Goal: Information Seeking & Learning: Check status

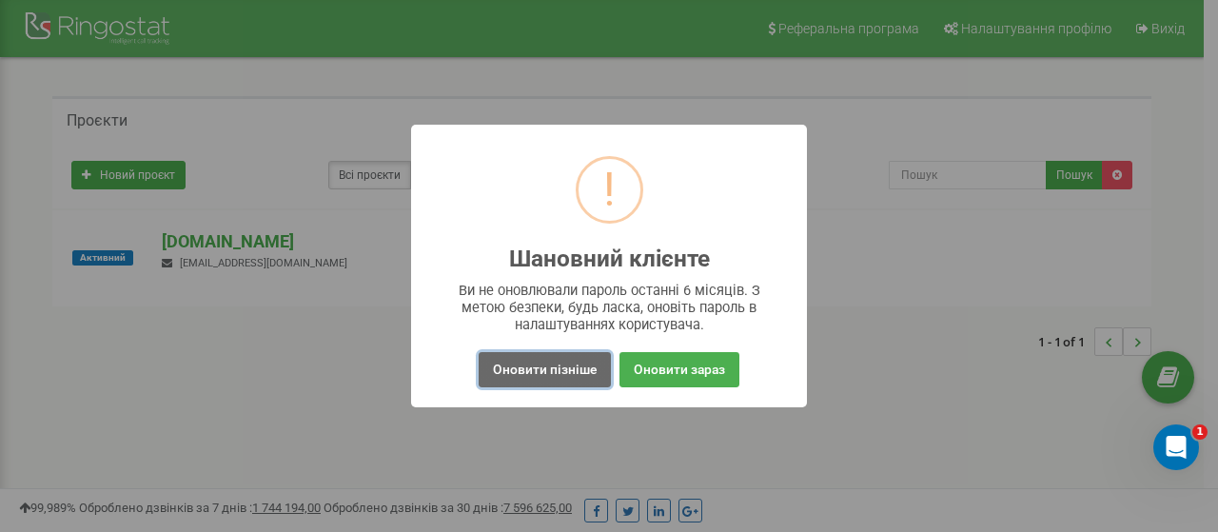
click at [546, 370] on button "Оновити пізніше" at bounding box center [545, 369] width 132 height 35
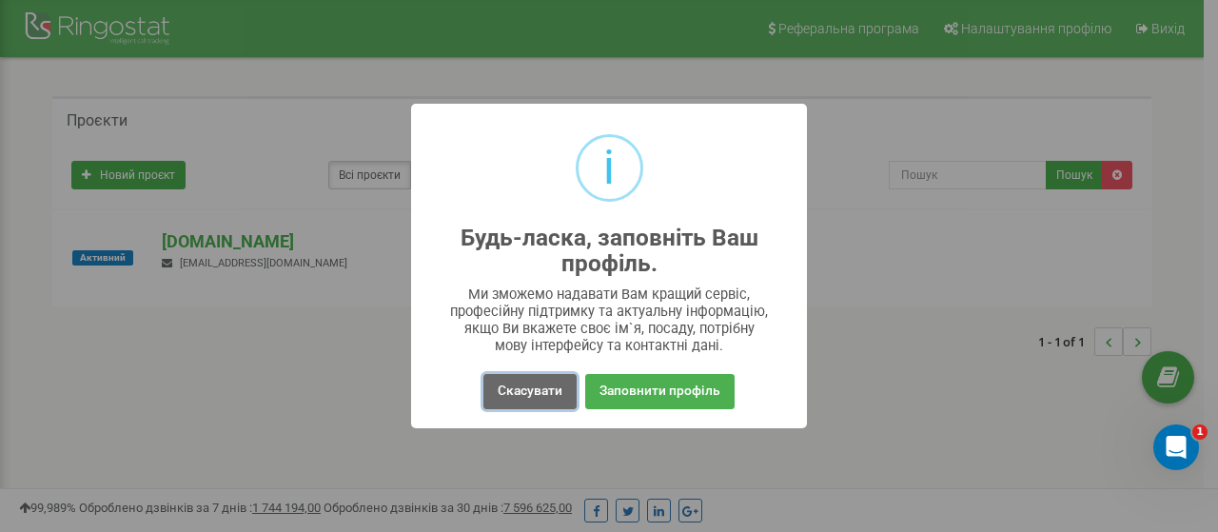
click at [539, 380] on button "Скасувати" at bounding box center [530, 391] width 93 height 35
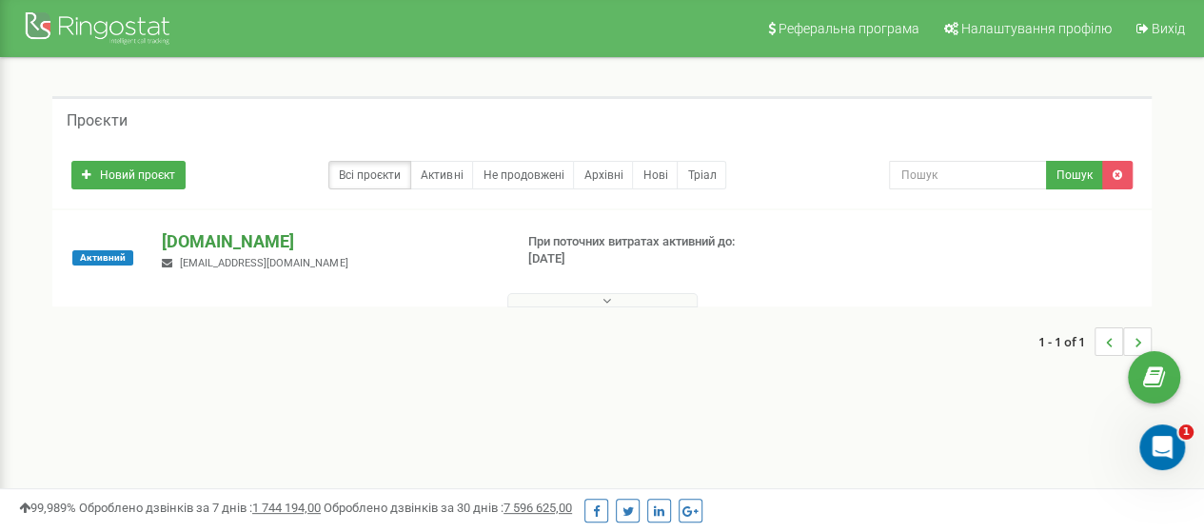
click at [265, 240] on p "[DOMAIN_NAME]" at bounding box center [329, 241] width 335 height 25
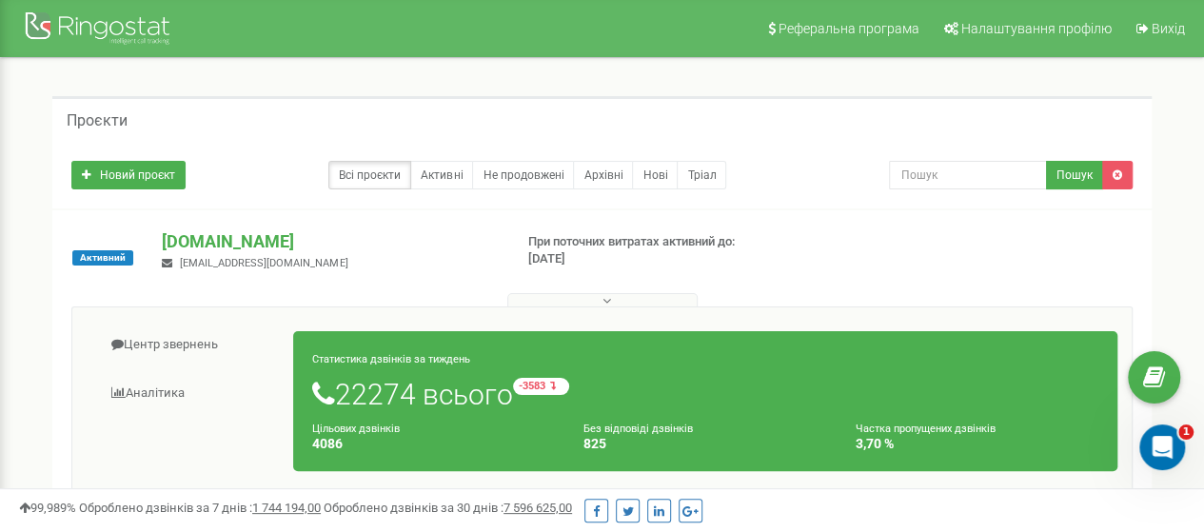
scroll to position [190, 0]
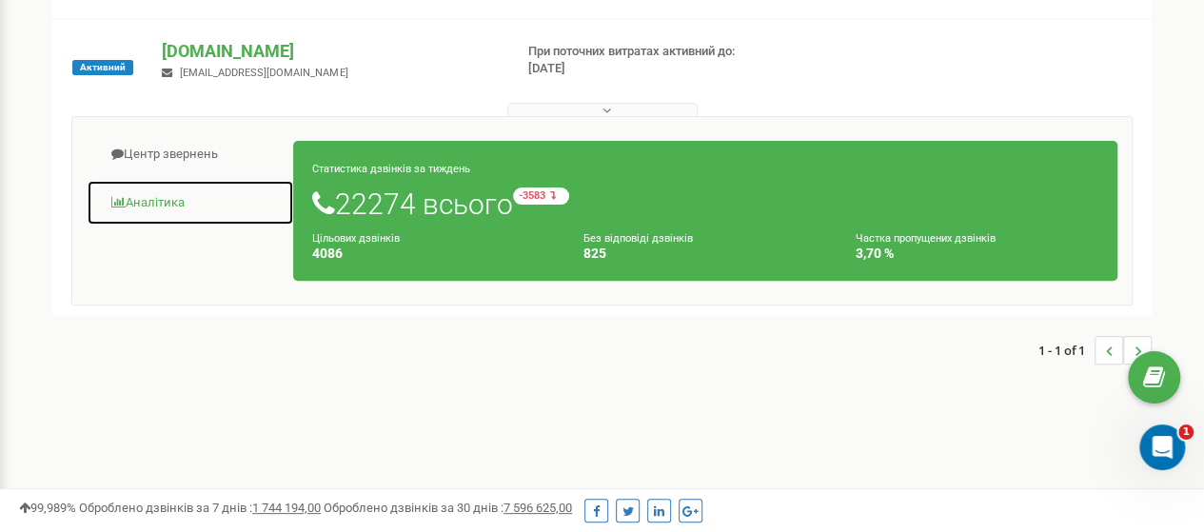
click at [162, 199] on link "Аналiтика" at bounding box center [191, 203] width 208 height 47
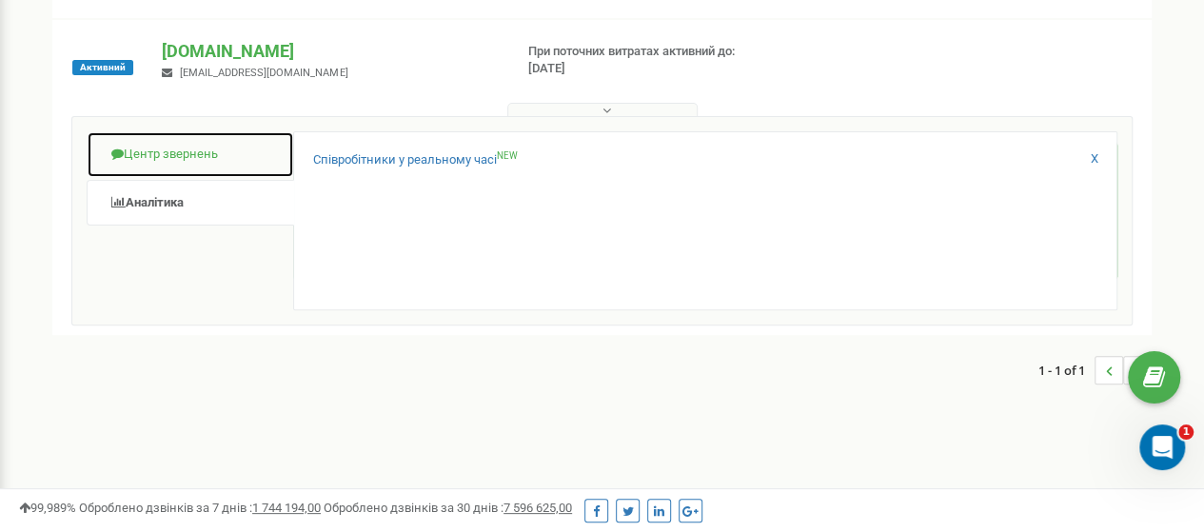
click at [150, 150] on link "Центр звернень" at bounding box center [191, 154] width 208 height 47
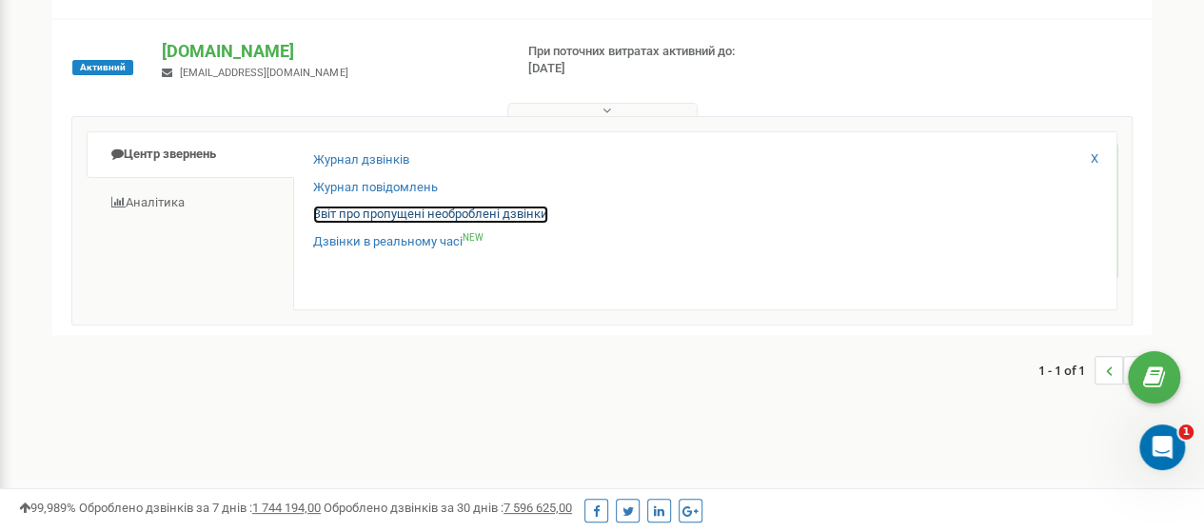
click at [381, 214] on link "Звіт про пропущені необроблені дзвінки" at bounding box center [430, 215] width 235 height 18
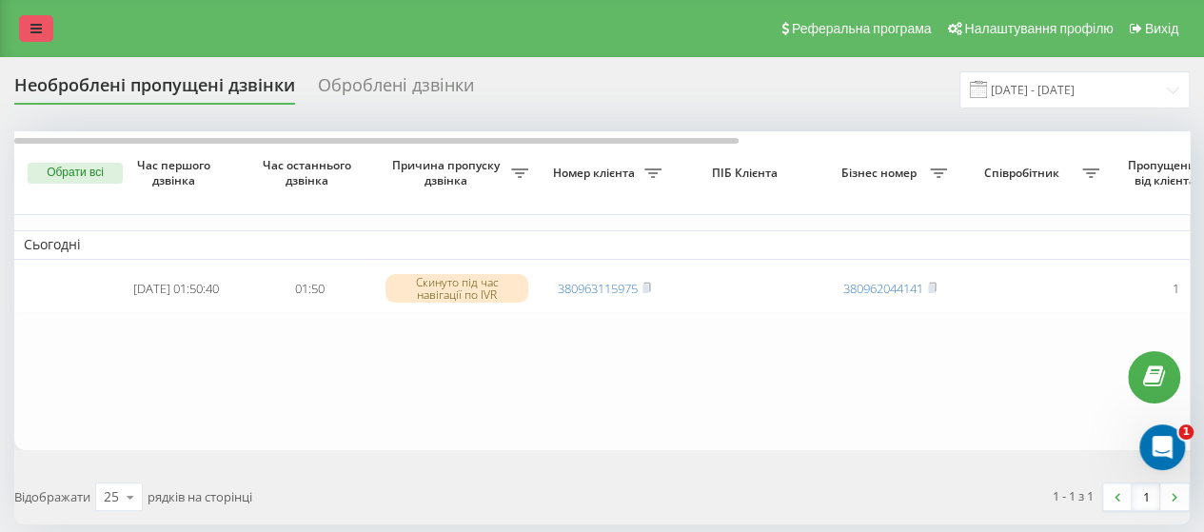
click at [39, 30] on icon at bounding box center [35, 28] width 11 height 13
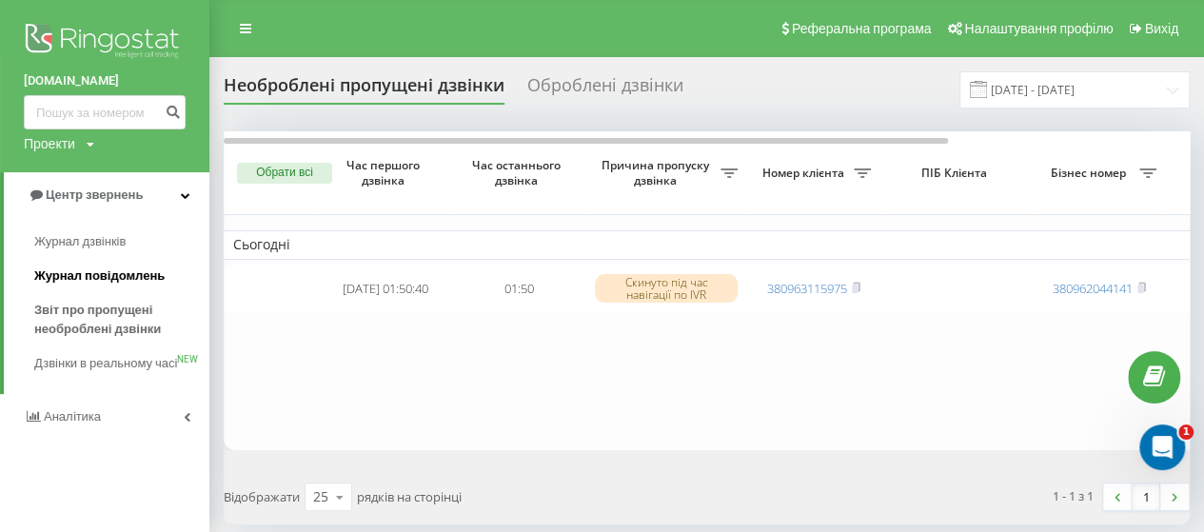
click at [109, 276] on span "Журнал повідомлень" at bounding box center [99, 276] width 130 height 19
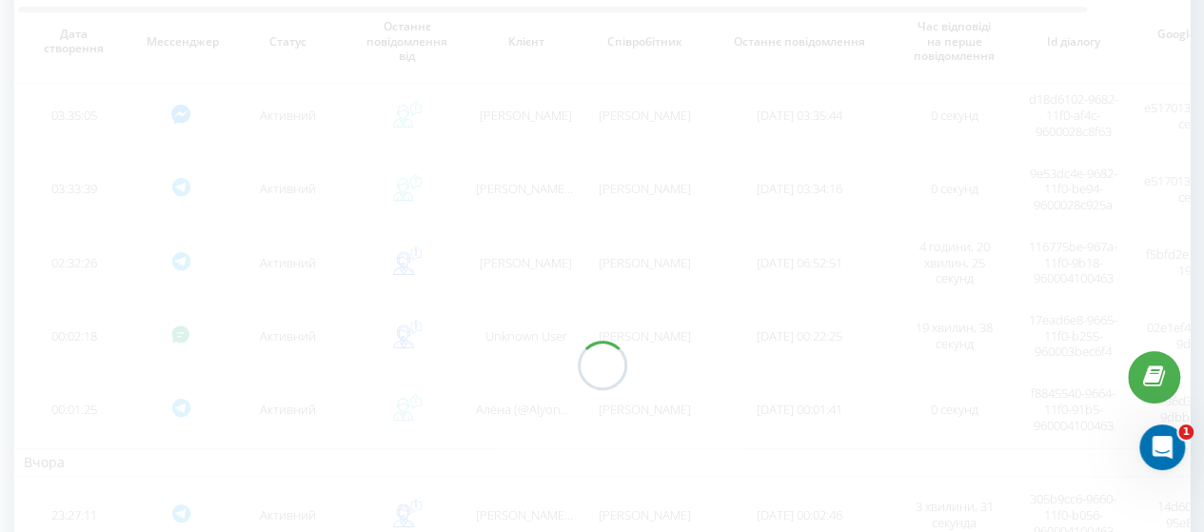
scroll to position [95, 0]
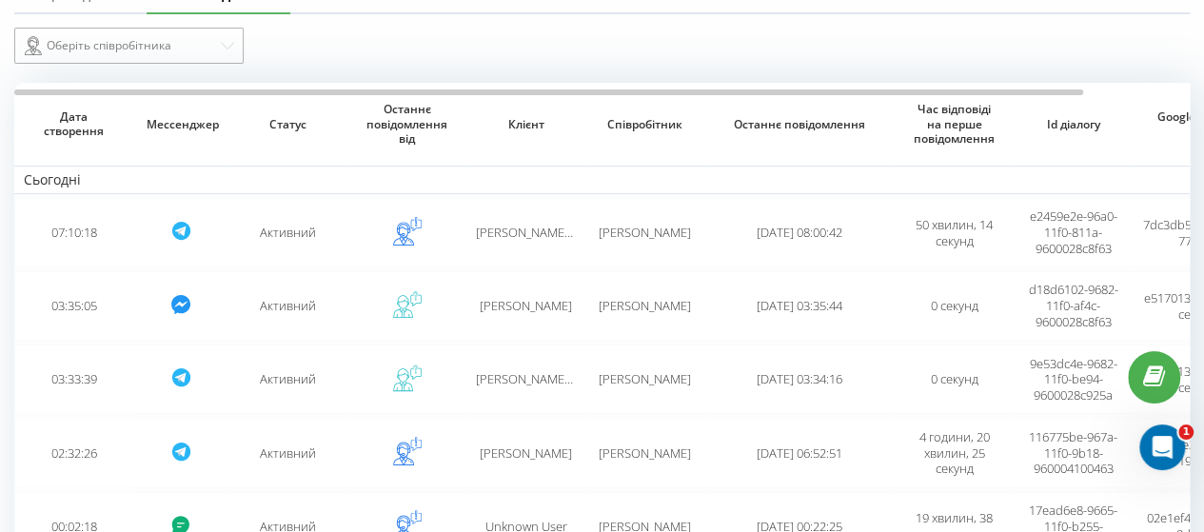
click at [227, 47] on icon at bounding box center [227, 45] width 13 height 7
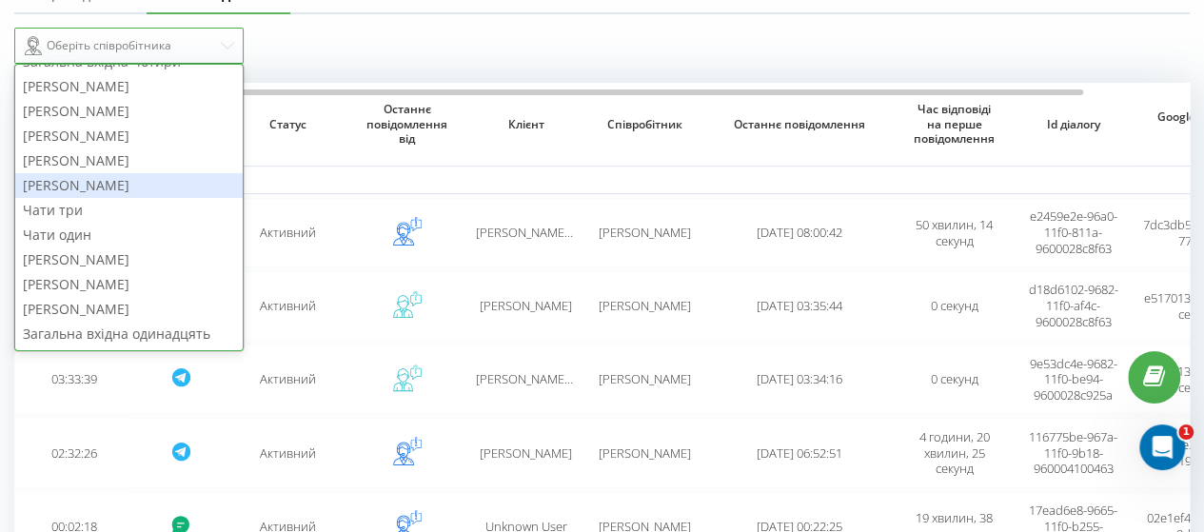
scroll to position [0, 0]
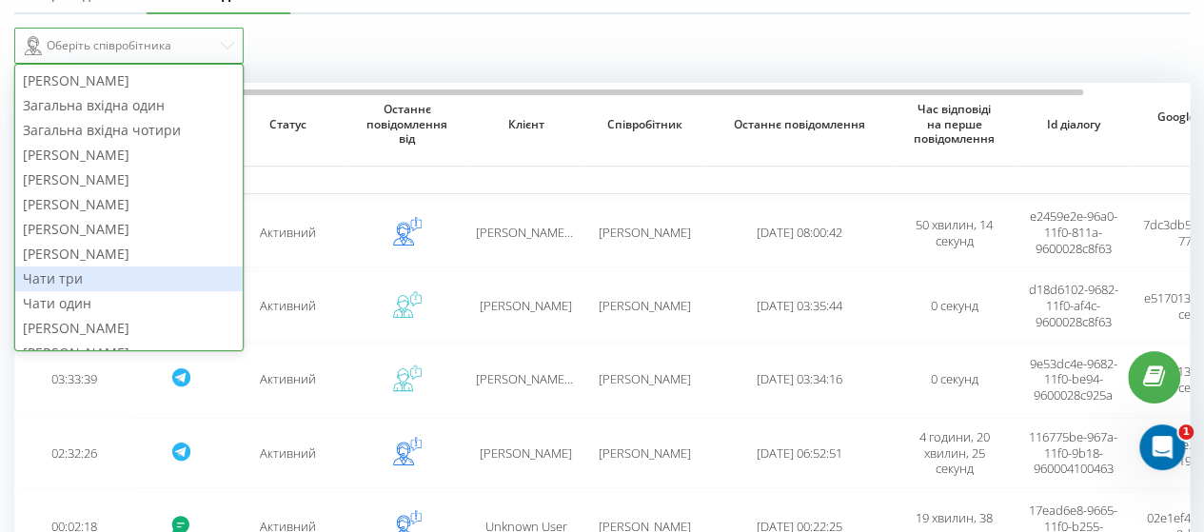
click at [91, 279] on div "Чати три" at bounding box center [128, 279] width 227 height 25
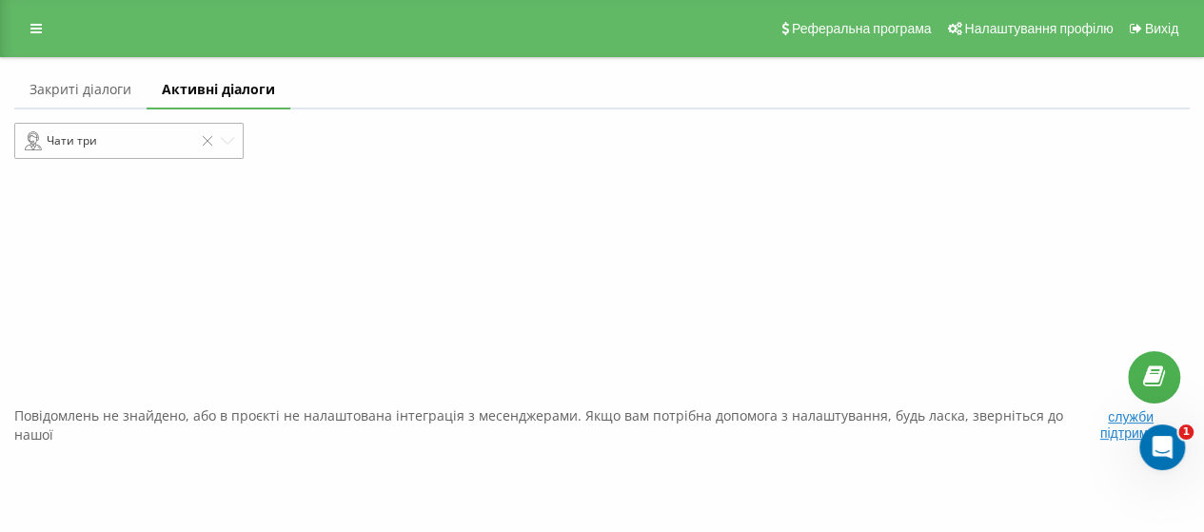
click at [225, 138] on icon at bounding box center [227, 140] width 13 height 13
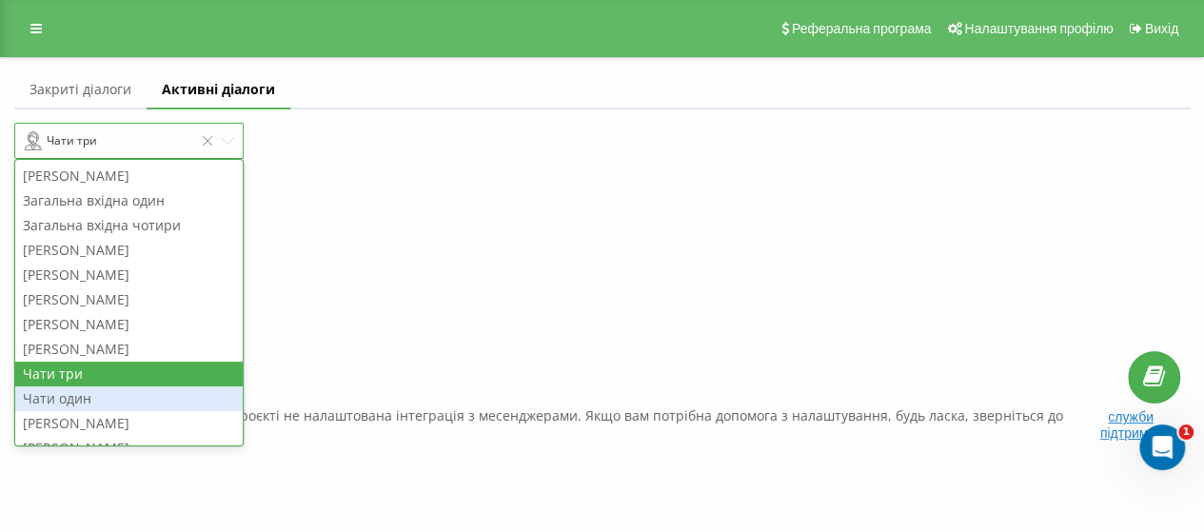
click at [60, 396] on div "Чати один" at bounding box center [128, 398] width 227 height 25
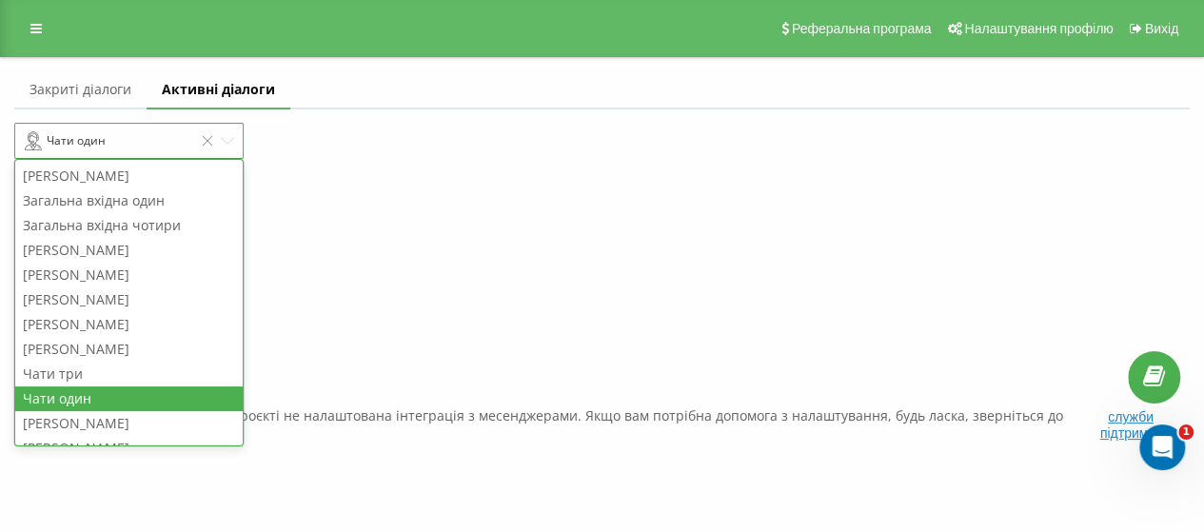
click at [230, 142] on icon at bounding box center [227, 140] width 13 height 7
click at [135, 351] on div "Бабенко Оксана" at bounding box center [128, 349] width 227 height 25
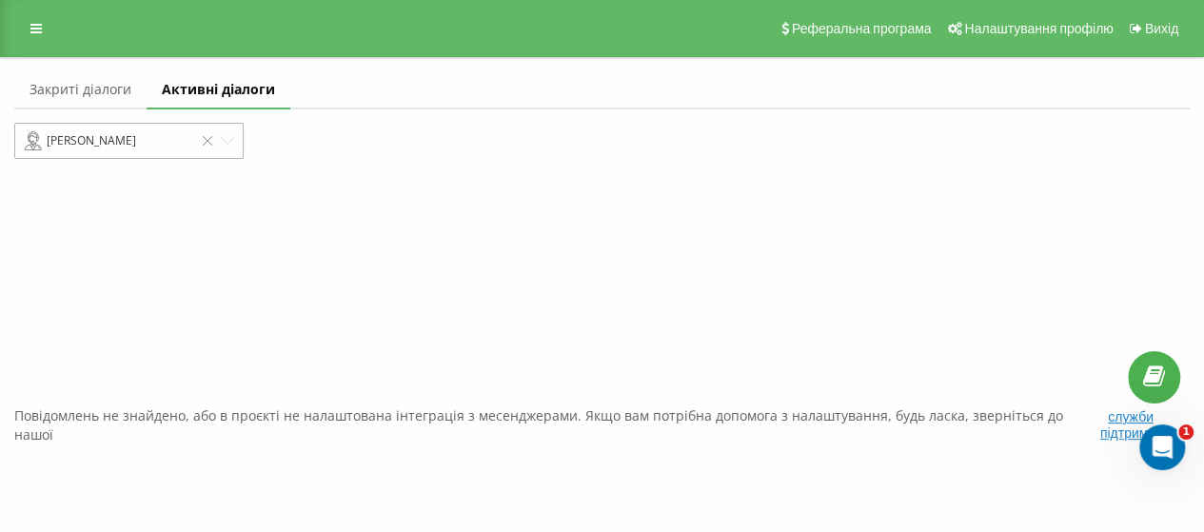
click at [229, 138] on icon at bounding box center [227, 140] width 13 height 13
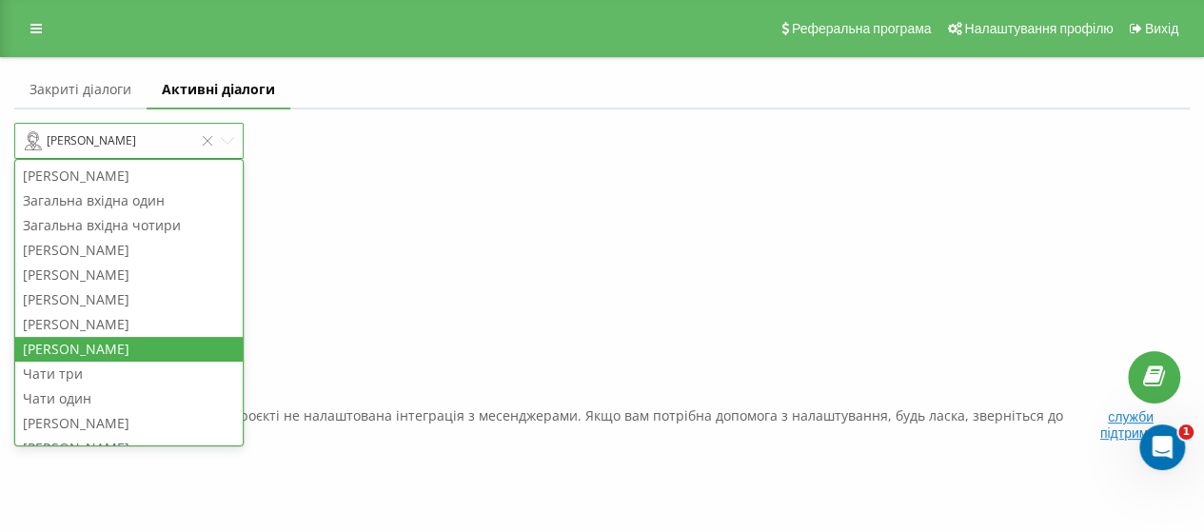
click at [237, 141] on div "Бабенко Оксана" at bounding box center [128, 141] width 229 height 36
click at [107, 220] on div "Загальна вхідна чотири" at bounding box center [128, 225] width 227 height 25
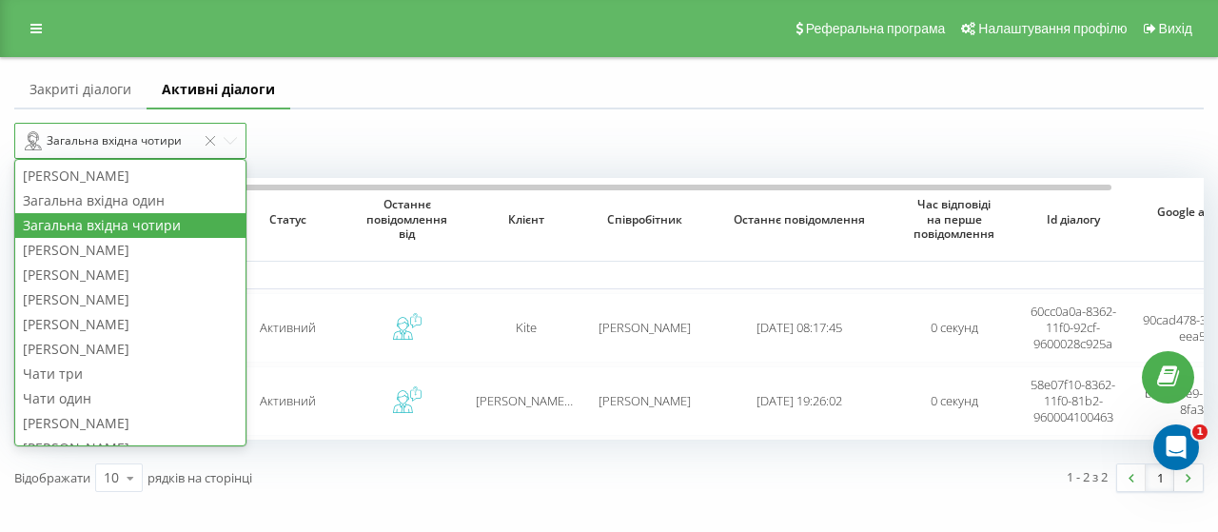
click at [229, 140] on icon at bounding box center [230, 140] width 13 height 13
